Goal: Transaction & Acquisition: Purchase product/service

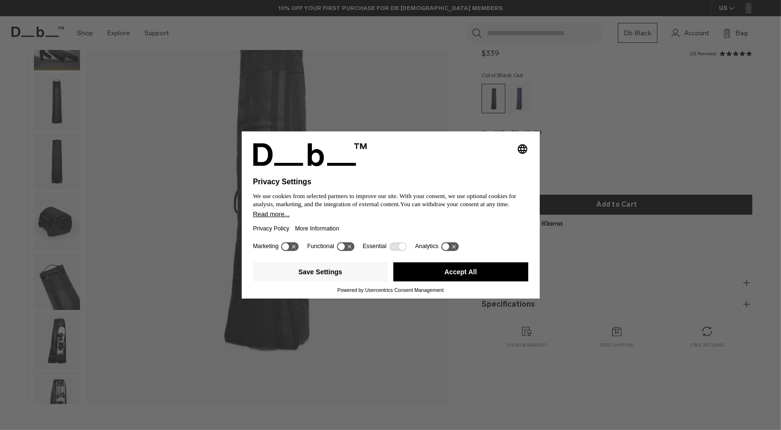
click at [444, 326] on div "Selecting an option will immediately change the language Privacy Settings We us…" at bounding box center [390, 215] width 781 height 430
click at [524, 151] on icon "Select language" at bounding box center [522, 148] width 11 height 11
click at [433, 263] on button "Accept All" at bounding box center [460, 272] width 135 height 19
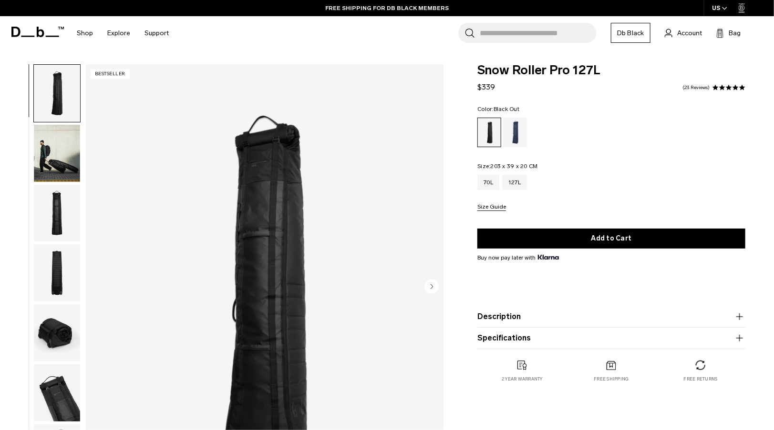
click at [42, 137] on img "button" at bounding box center [57, 153] width 46 height 57
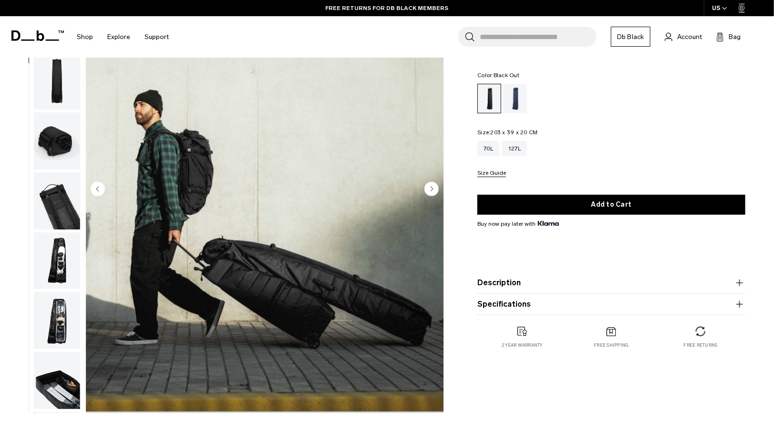
scroll to position [99, 0]
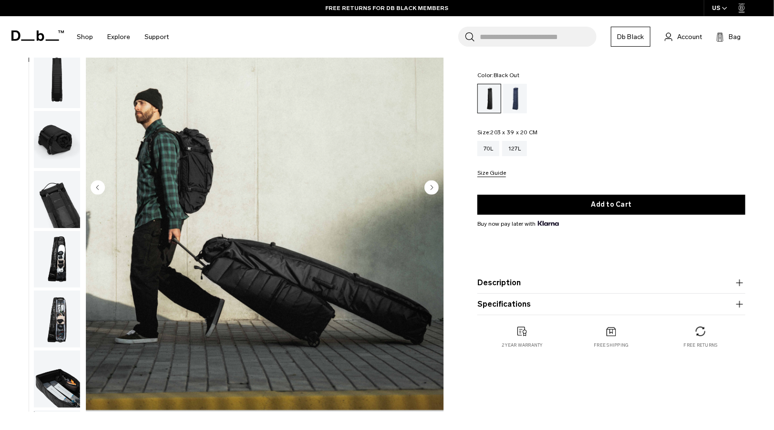
click at [61, 141] on img "button" at bounding box center [57, 139] width 46 height 57
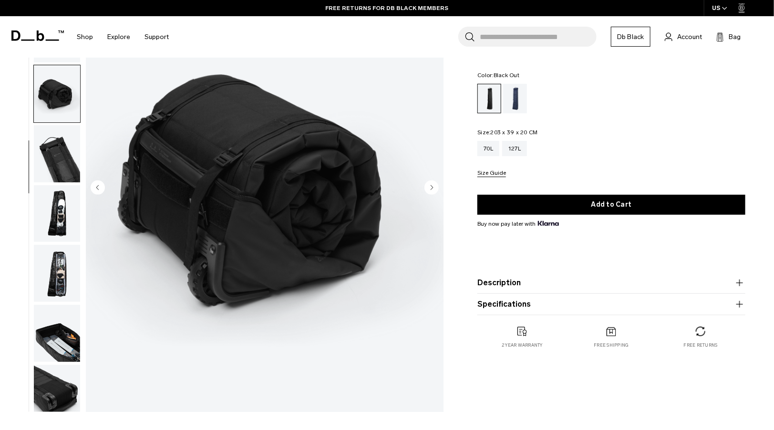
scroll to position [151, 0]
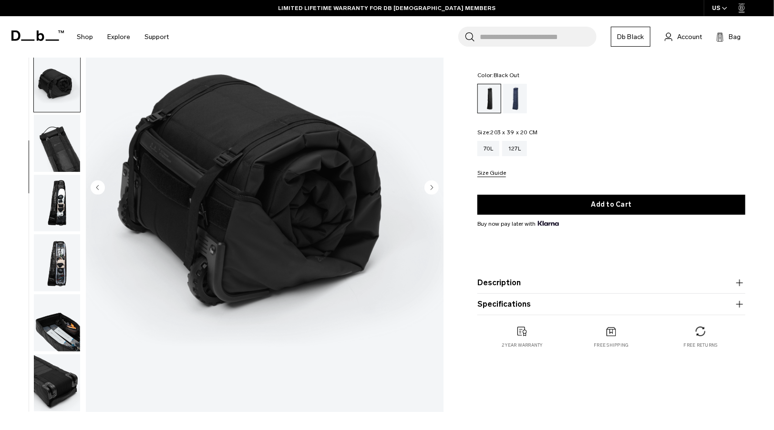
click at [59, 189] on img "button" at bounding box center [57, 203] width 46 height 57
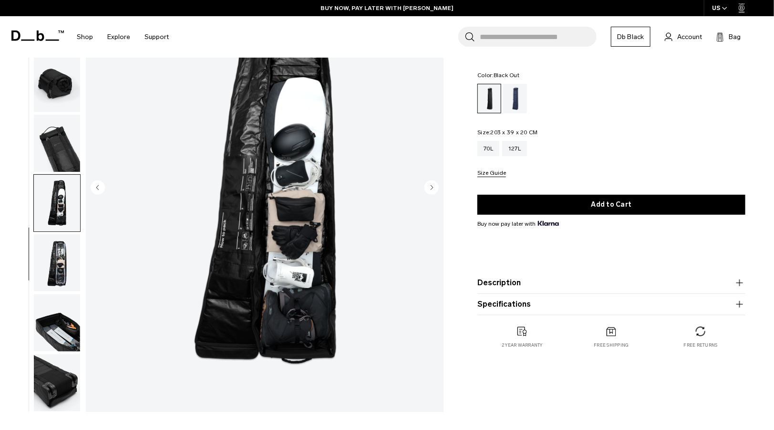
click at [54, 238] on img "button" at bounding box center [57, 263] width 46 height 57
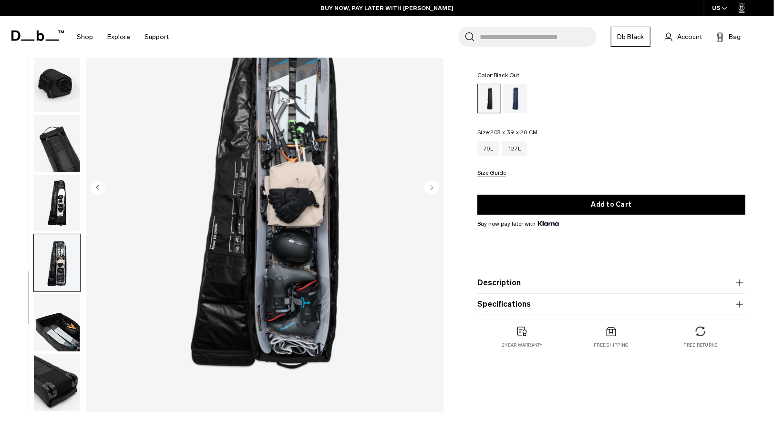
click at [59, 324] on img "button" at bounding box center [57, 323] width 46 height 57
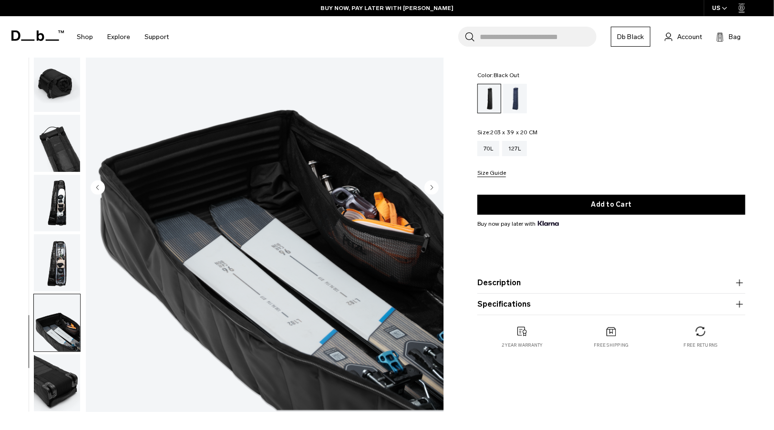
click at [62, 399] on img "button" at bounding box center [57, 383] width 46 height 57
